Goal: Transaction & Acquisition: Purchase product/service

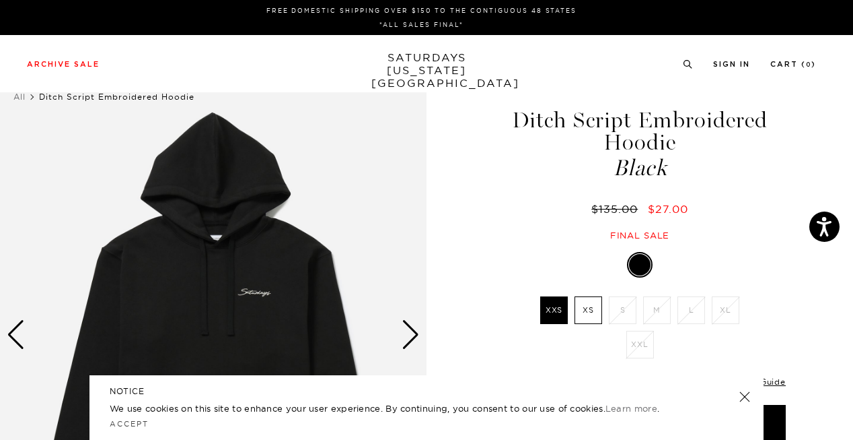
click at [740, 392] on link at bounding box center [745, 396] width 19 height 19
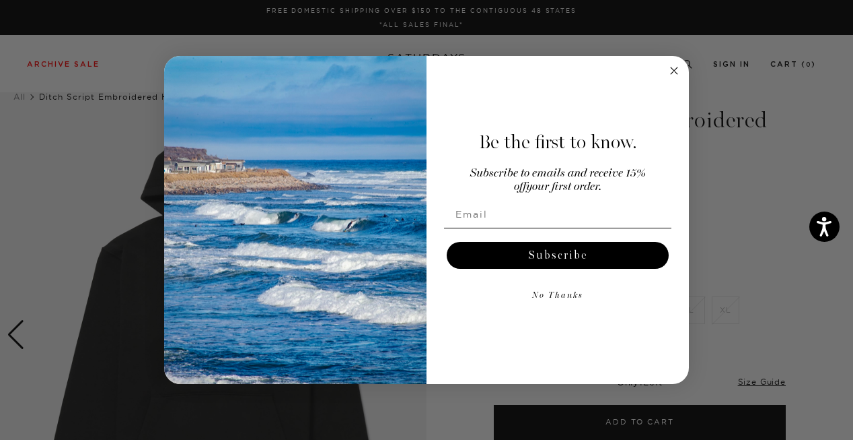
click at [672, 66] on circle "Close dialog" at bounding box center [674, 70] width 15 height 15
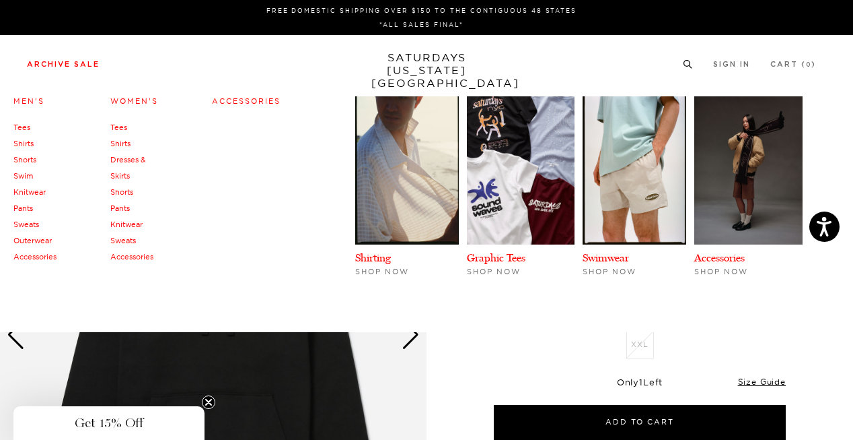
click at [42, 67] on link "Archive Sale" at bounding box center [63, 64] width 73 height 7
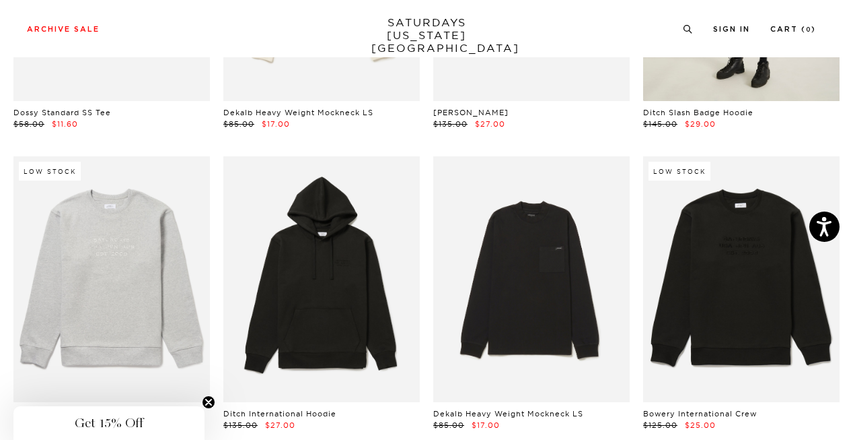
scroll to position [5400, 0]
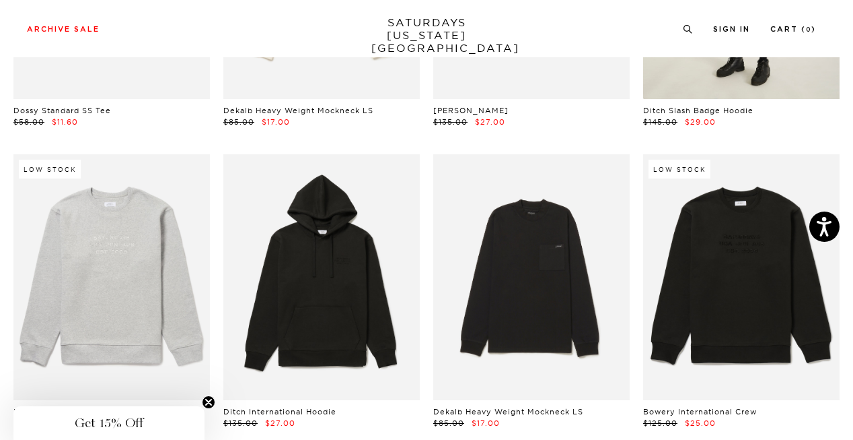
click at [672, 240] on link at bounding box center [741, 277] width 197 height 246
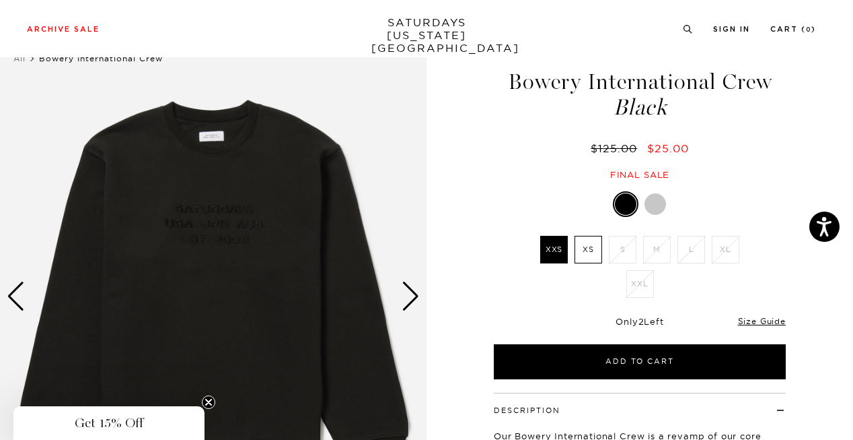
scroll to position [42, 0]
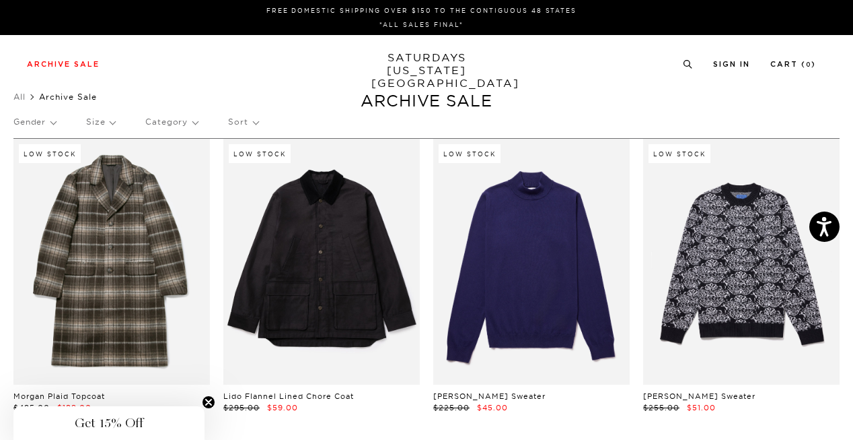
click at [108, 118] on p "Size" at bounding box center [100, 121] width 29 height 31
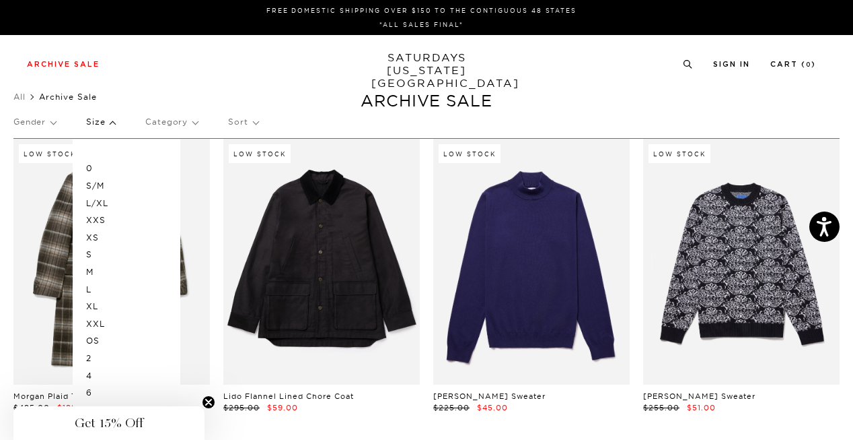
click at [85, 273] on div "0 S/M L/XL XXS XS S M L XL XXL OS 2 4 6 8 10 12 28 29 30 31 32 33 34 36" at bounding box center [127, 374] width 108 height 471
click at [90, 270] on p "M" at bounding box center [126, 271] width 81 height 17
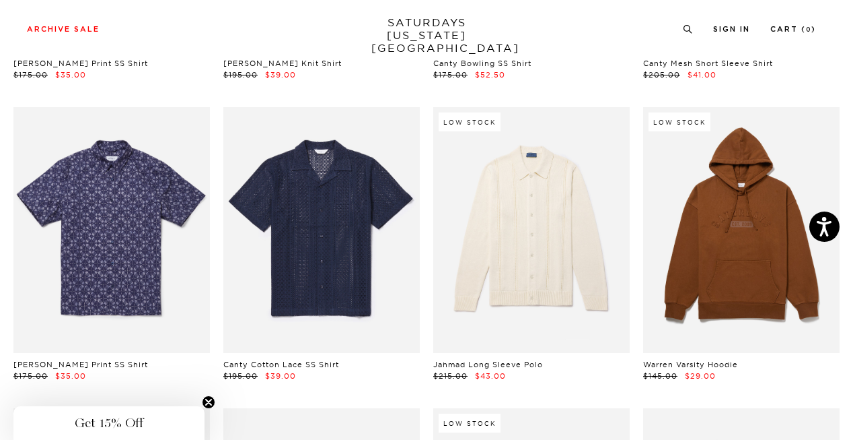
scroll to position [2202, 5]
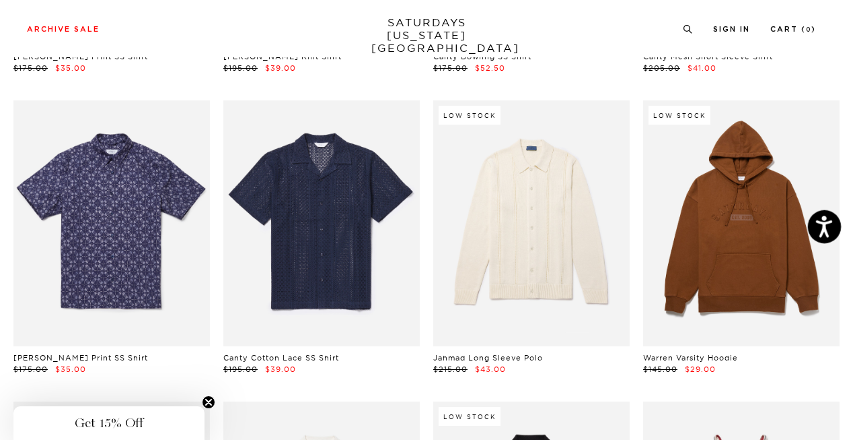
click at [811, 221] on button "Open accessiBe: accessibility options, statement and help" at bounding box center [825, 227] width 34 height 34
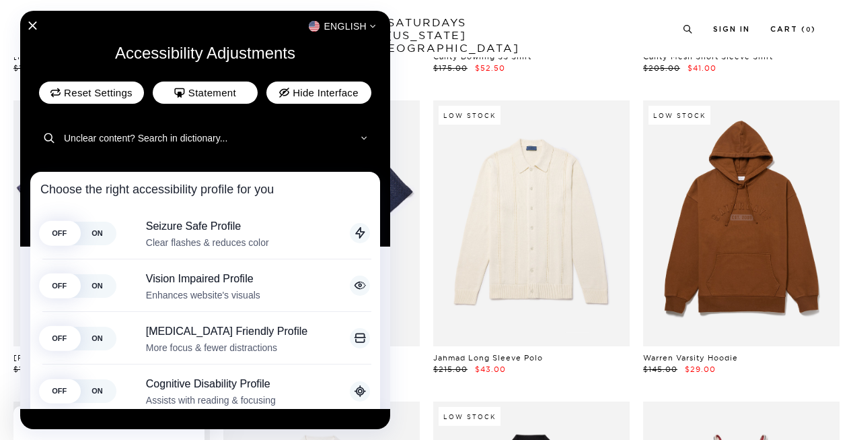
click at [779, 224] on div at bounding box center [426, 220] width 853 height 440
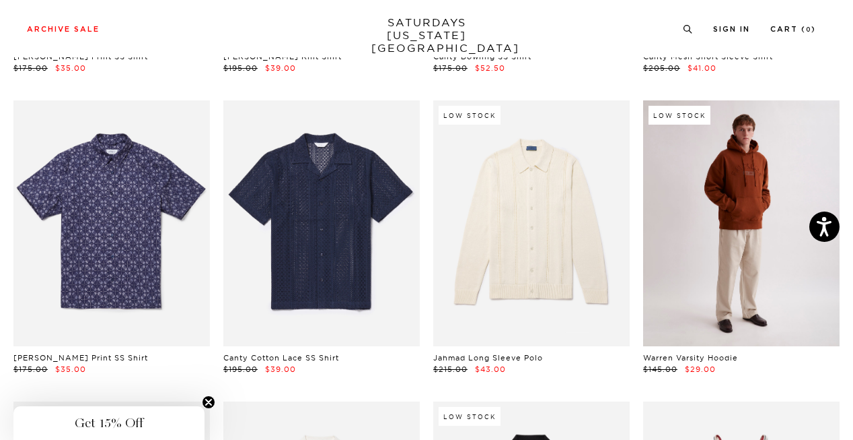
click at [755, 238] on link at bounding box center [741, 223] width 197 height 246
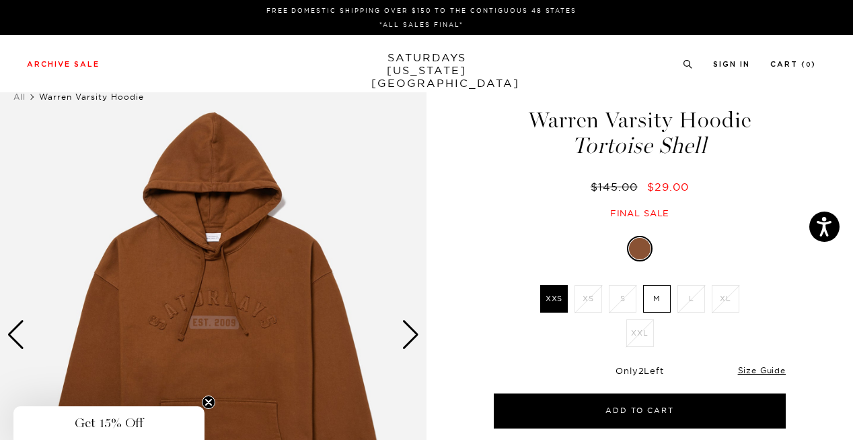
click at [666, 293] on label "M" at bounding box center [657, 299] width 28 height 28
click at [0, 0] on input "M" at bounding box center [0, 0] width 0 height 0
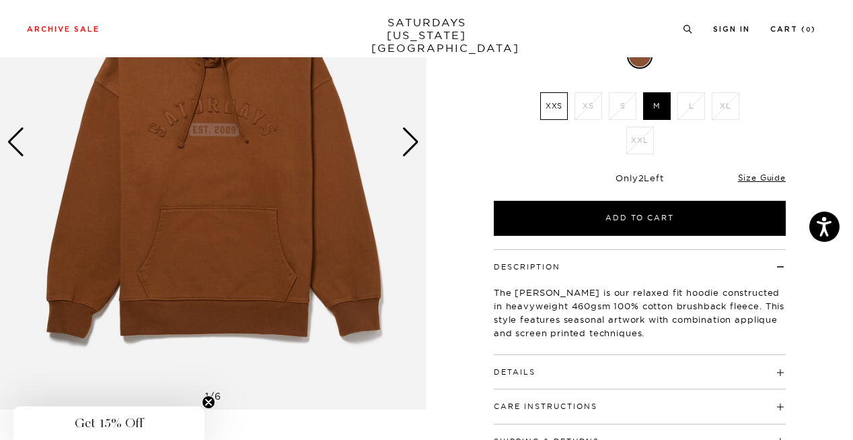
scroll to position [94, 0]
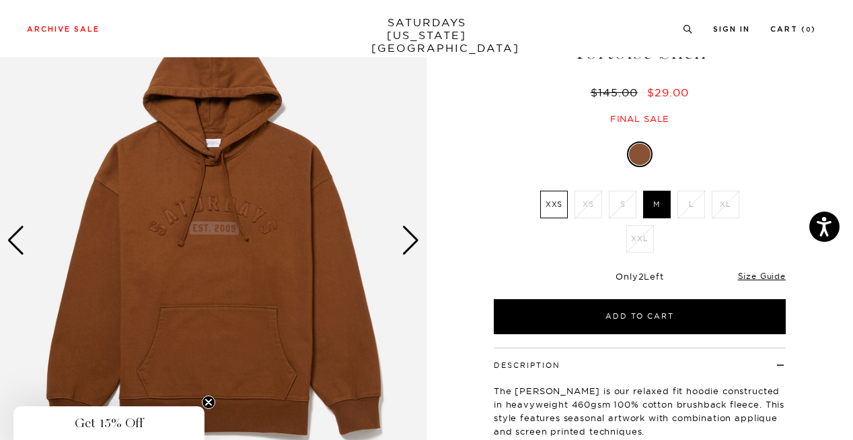
click at [412, 248] on div "Next slide" at bounding box center [411, 240] width 18 height 30
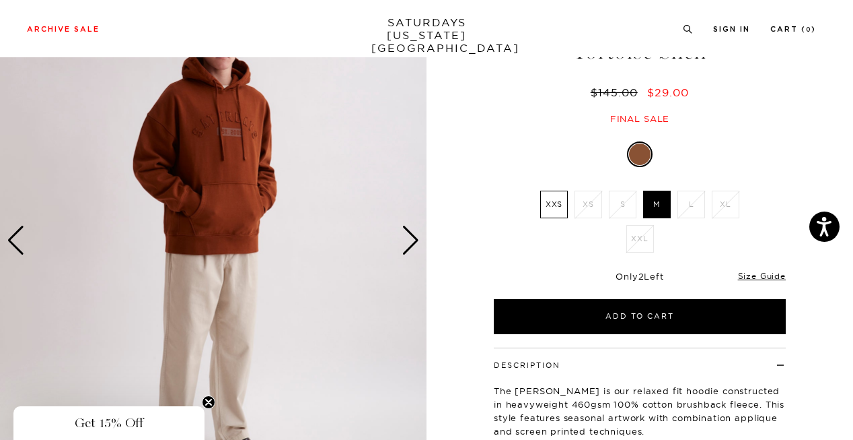
click at [412, 248] on div "Next slide" at bounding box center [411, 240] width 18 height 30
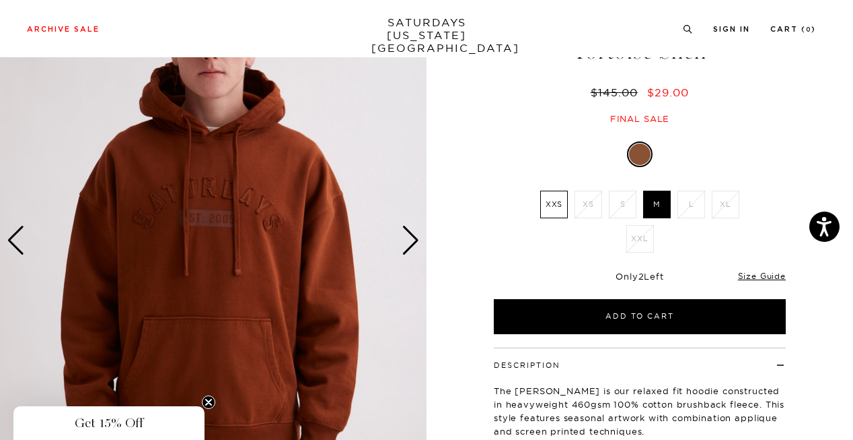
click at [412, 248] on div "Next slide" at bounding box center [411, 240] width 18 height 30
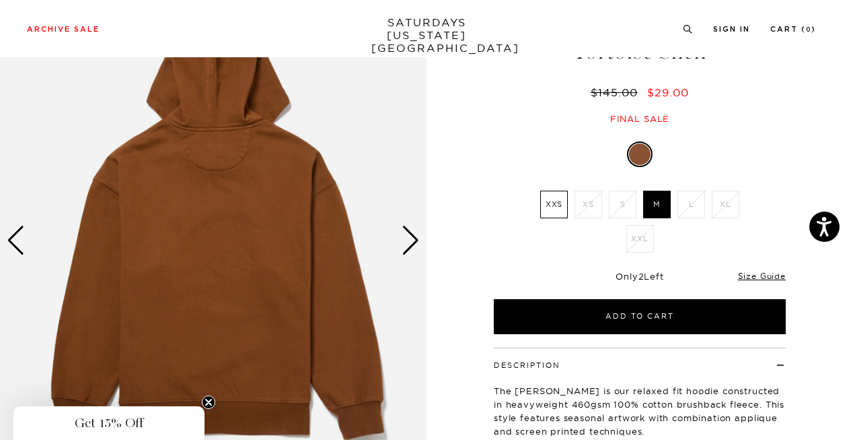
click at [412, 248] on div "Next slide" at bounding box center [411, 240] width 18 height 30
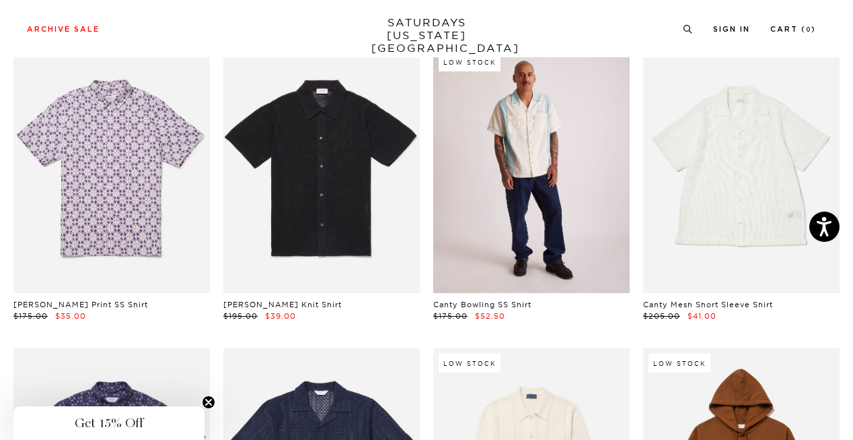
scroll to position [2170, 5]
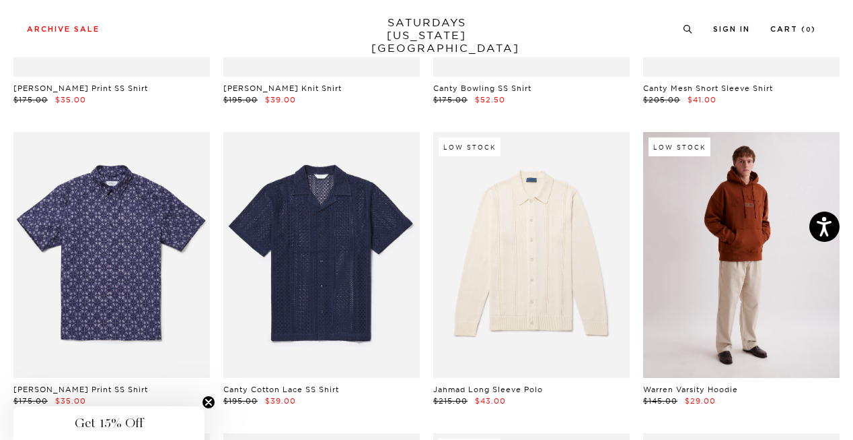
click at [752, 219] on link at bounding box center [741, 255] width 197 height 246
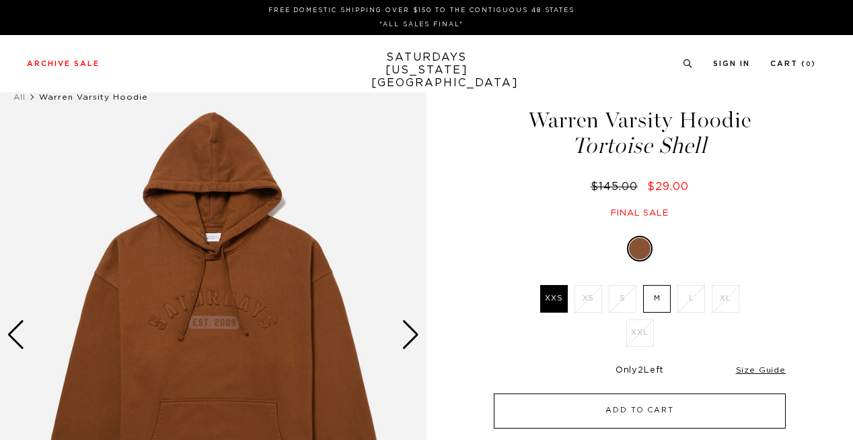
click at [674, 409] on button "Add to Cart" at bounding box center [640, 410] width 292 height 35
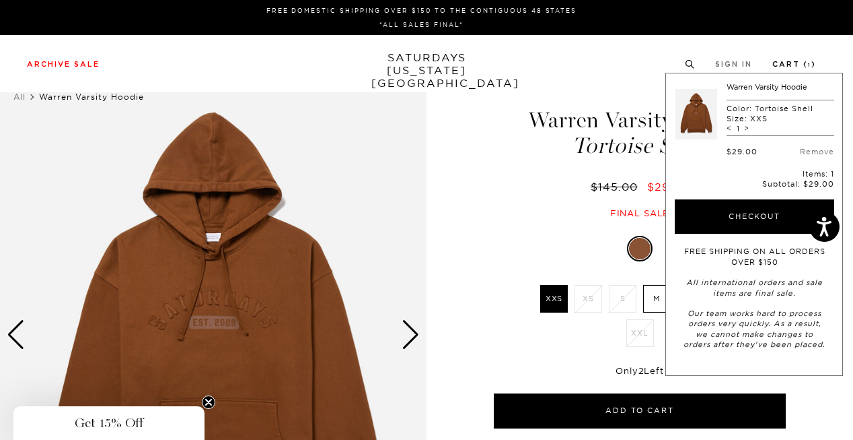
click at [801, 64] on link "Cart ( 1 )" at bounding box center [795, 64] width 44 height 7
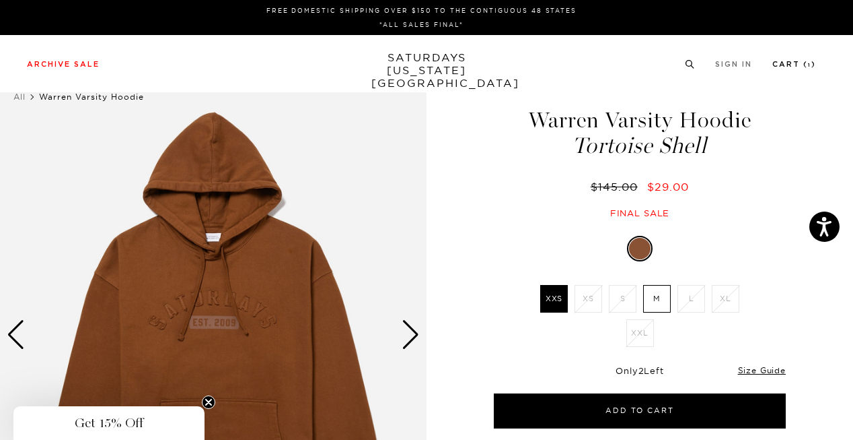
click at [801, 64] on link "Cart ( 1 )" at bounding box center [795, 64] width 44 height 7
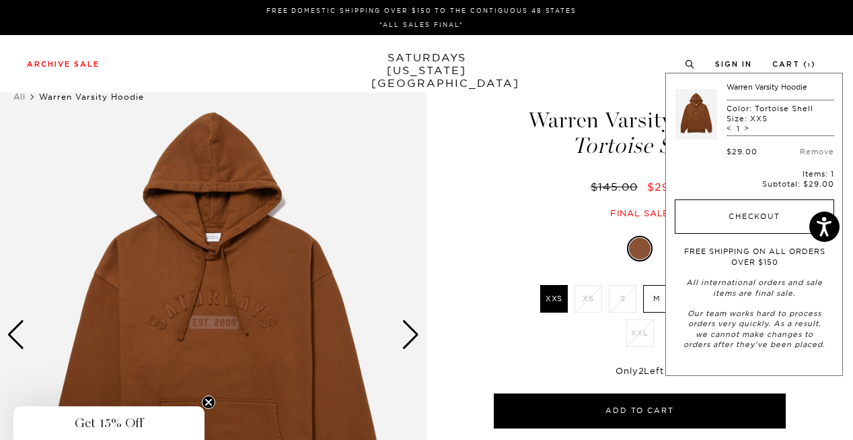
click at [763, 222] on button "Checkout" at bounding box center [755, 216] width 160 height 35
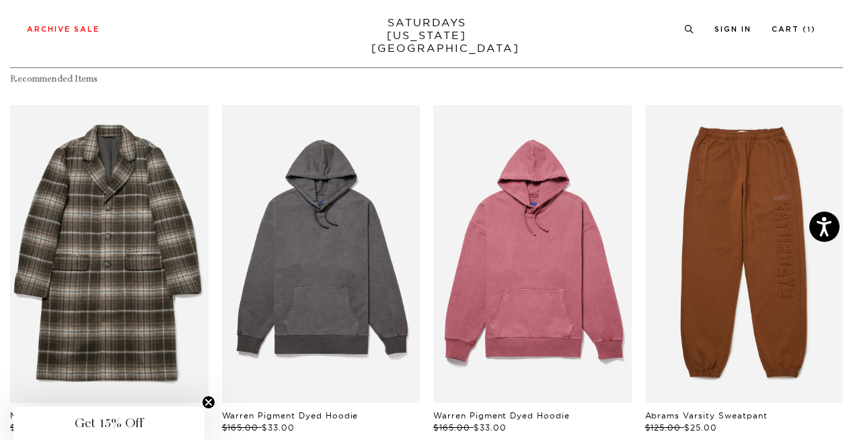
scroll to position [645, 0]
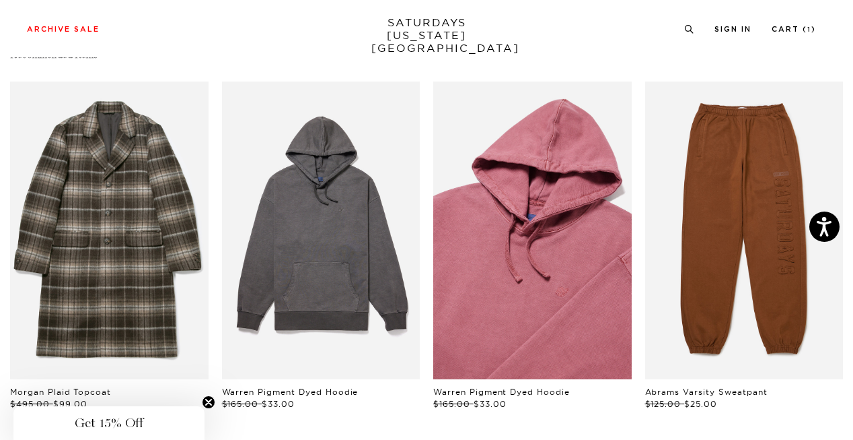
click at [567, 224] on link "files/BBM64270_sub07.jpg" at bounding box center [532, 229] width 199 height 297
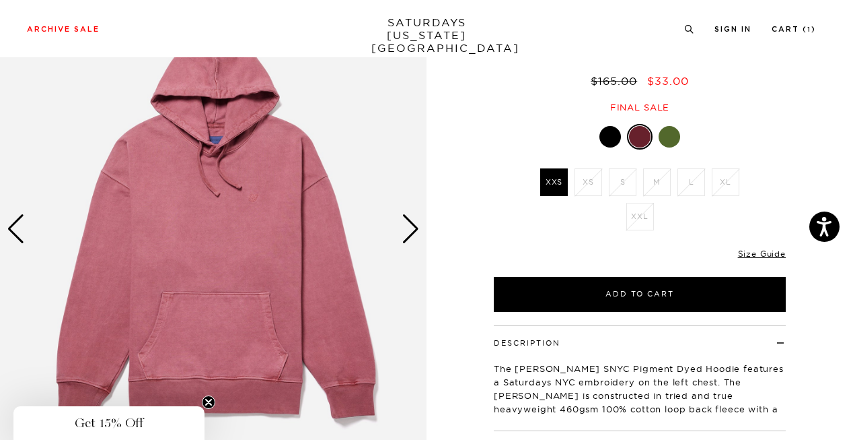
scroll to position [103, 0]
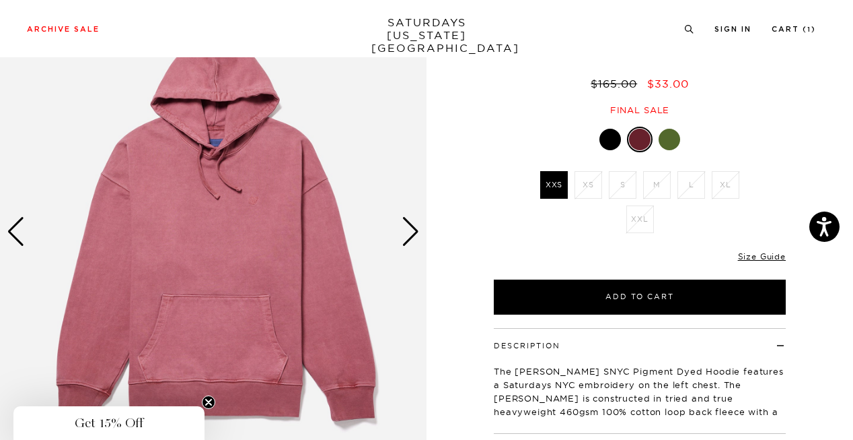
click at [677, 150] on div at bounding box center [670, 140] width 22 height 22
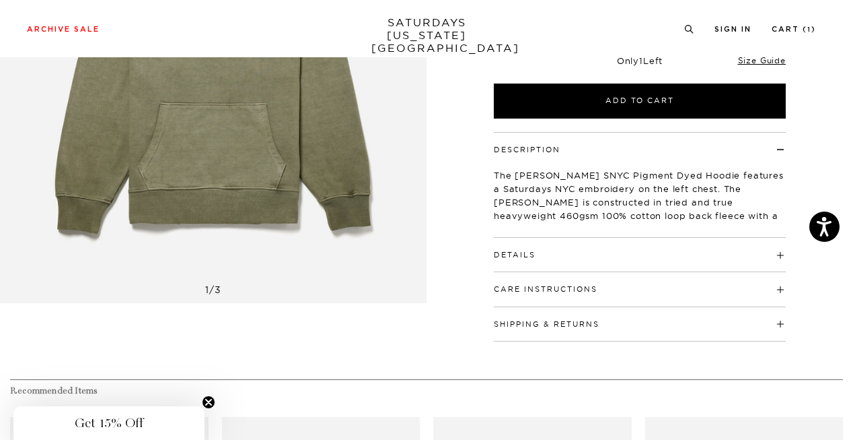
scroll to position [34, 0]
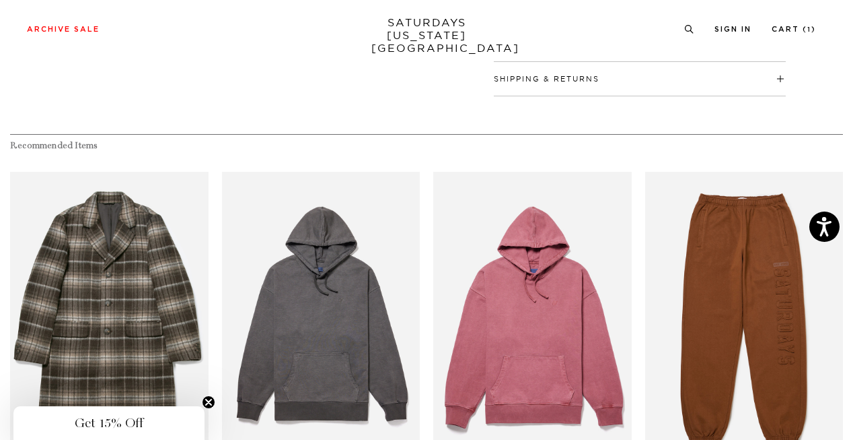
click at [421, 31] on link "SATURDAYS NEW YORK CITY" at bounding box center [427, 35] width 111 height 38
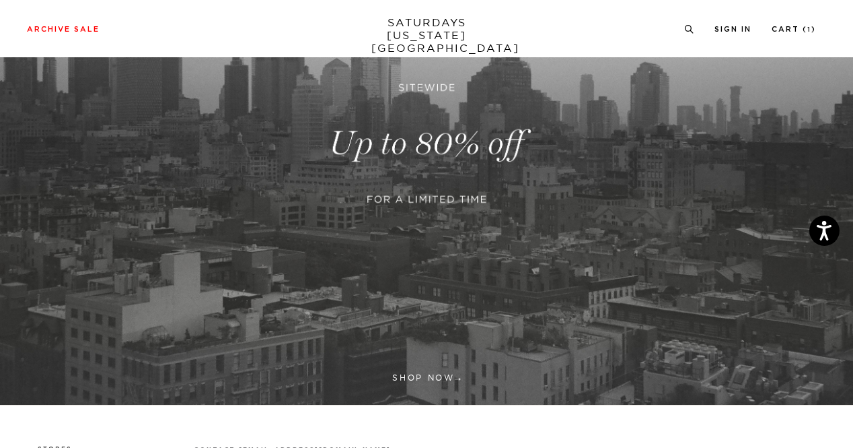
scroll to position [209, 0]
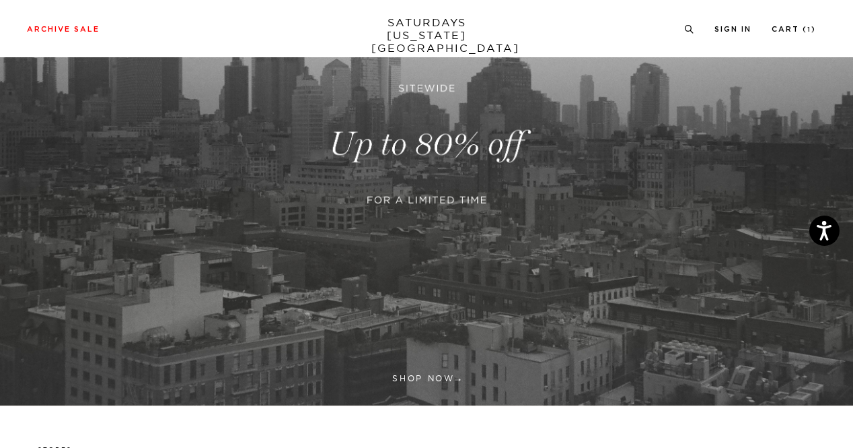
click at [417, 380] on link at bounding box center [426, 144] width 853 height 522
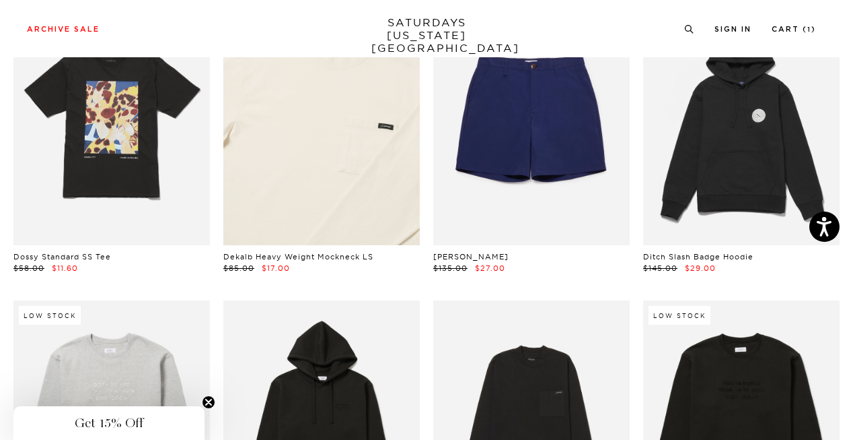
scroll to position [5136, 0]
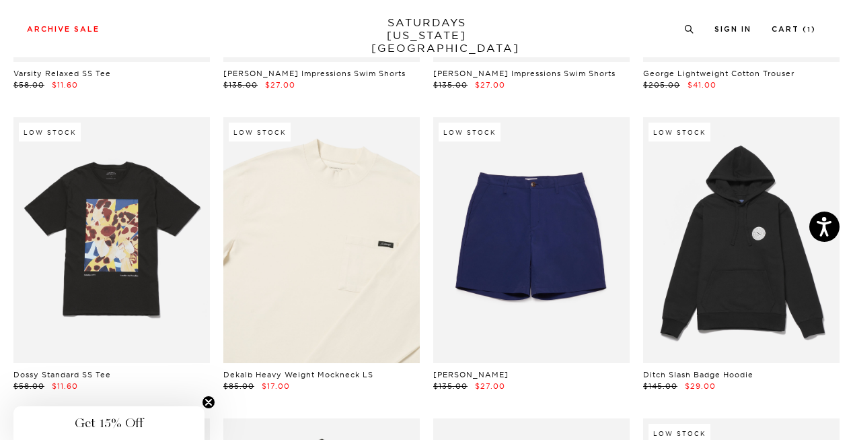
click at [381, 217] on link at bounding box center [321, 240] width 197 height 246
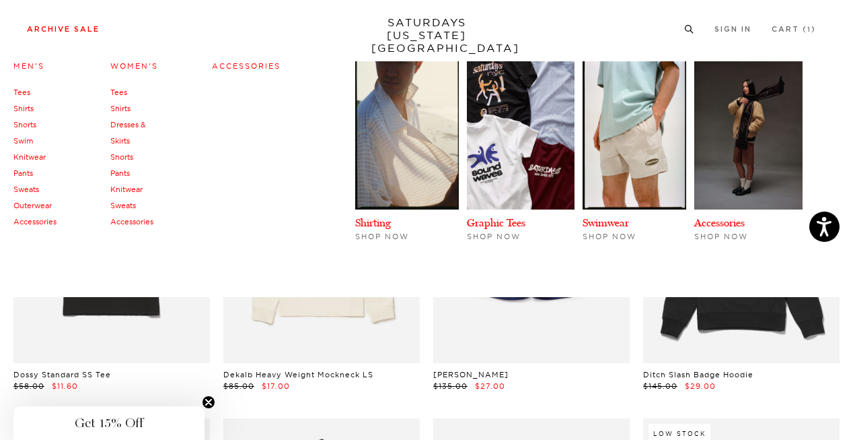
click at [36, 203] on link "Outerwear" at bounding box center [32, 205] width 38 height 9
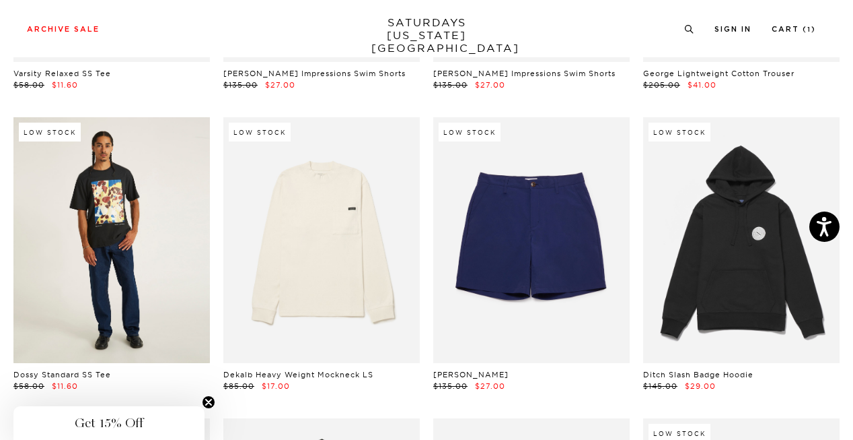
click at [101, 191] on link at bounding box center [111, 240] width 197 height 246
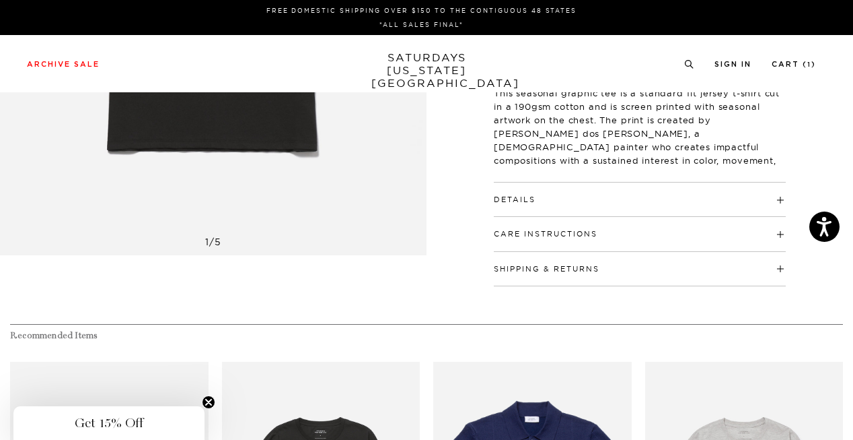
scroll to position [0, 1]
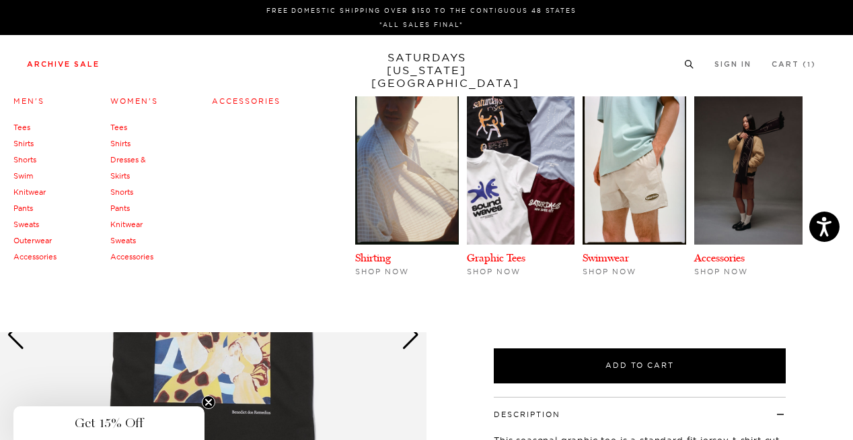
click at [34, 189] on link "Knitwear" at bounding box center [29, 191] width 32 height 9
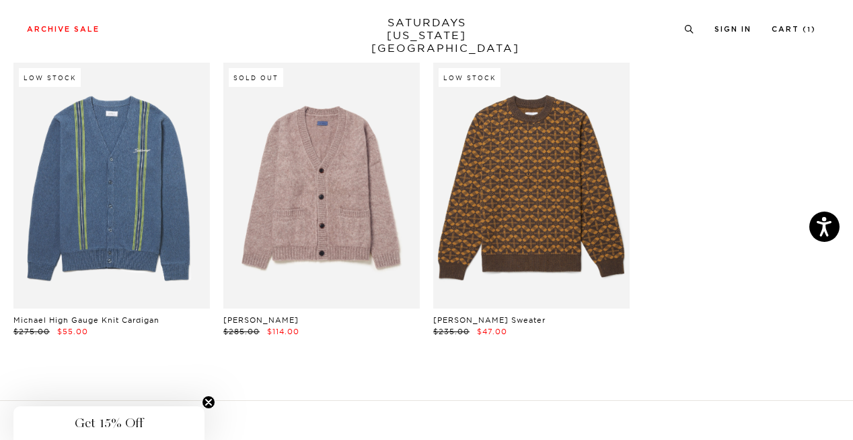
scroll to position [676, 1]
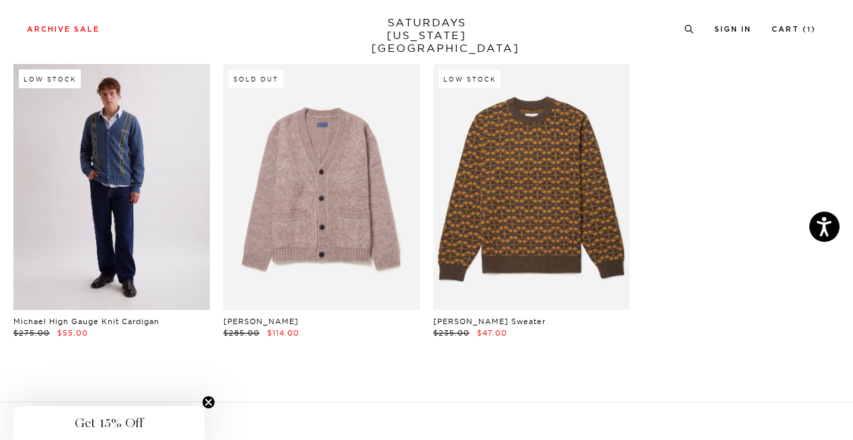
click at [101, 261] on link at bounding box center [111, 187] width 197 height 246
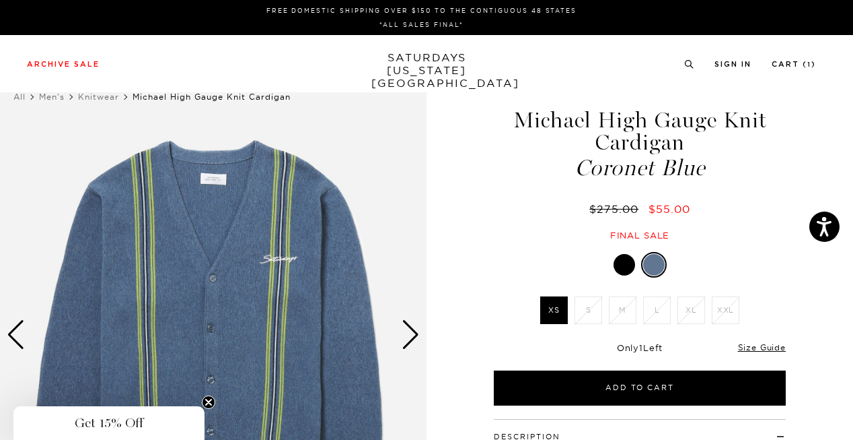
click at [615, 265] on div at bounding box center [625, 265] width 22 height 22
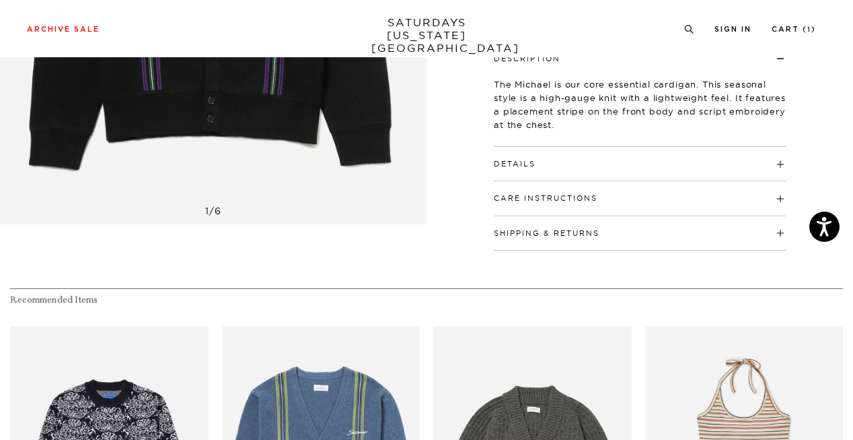
scroll to position [384, 0]
